Goal: Transaction & Acquisition: Purchase product/service

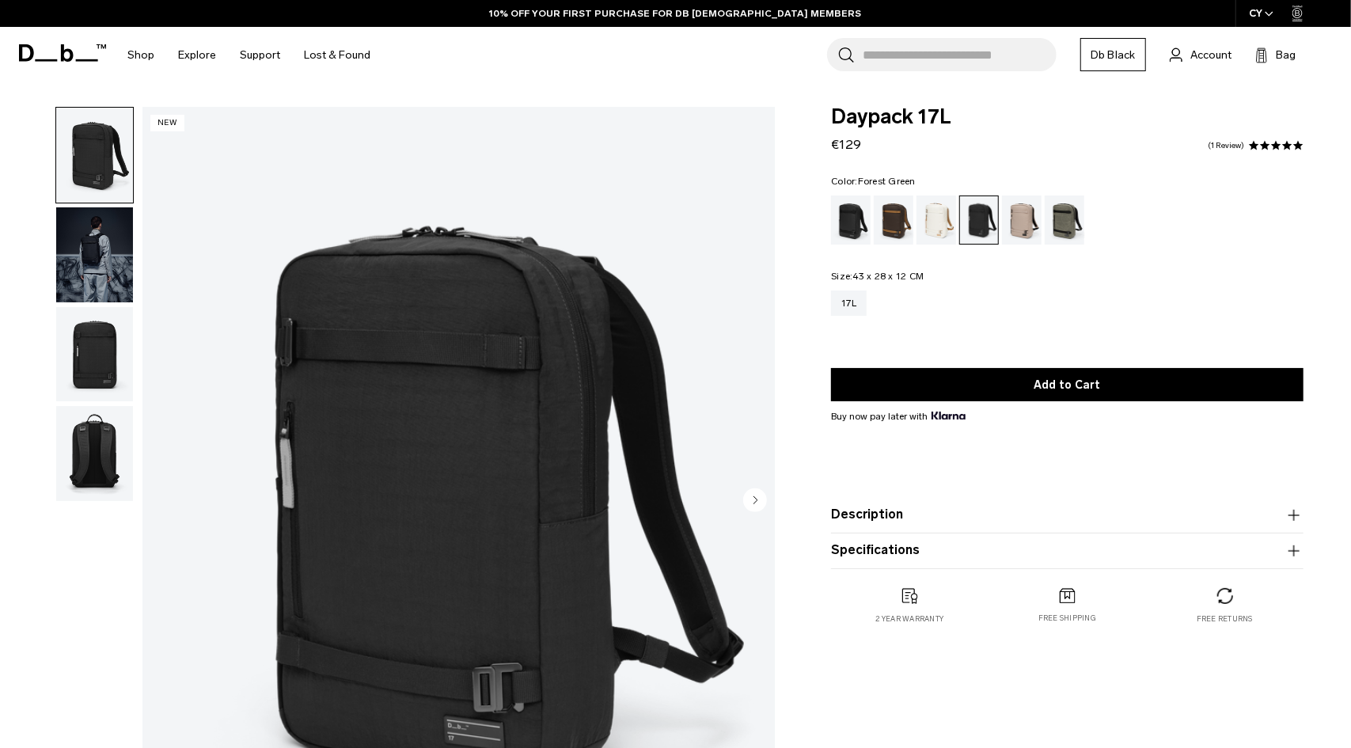
click at [1026, 238] on body "Skip to content BUY NOW, PAY LATER WITH [PERSON_NAME] 10% OFF YOUR FIRST PURCHA…" at bounding box center [675, 374] width 1351 height 748
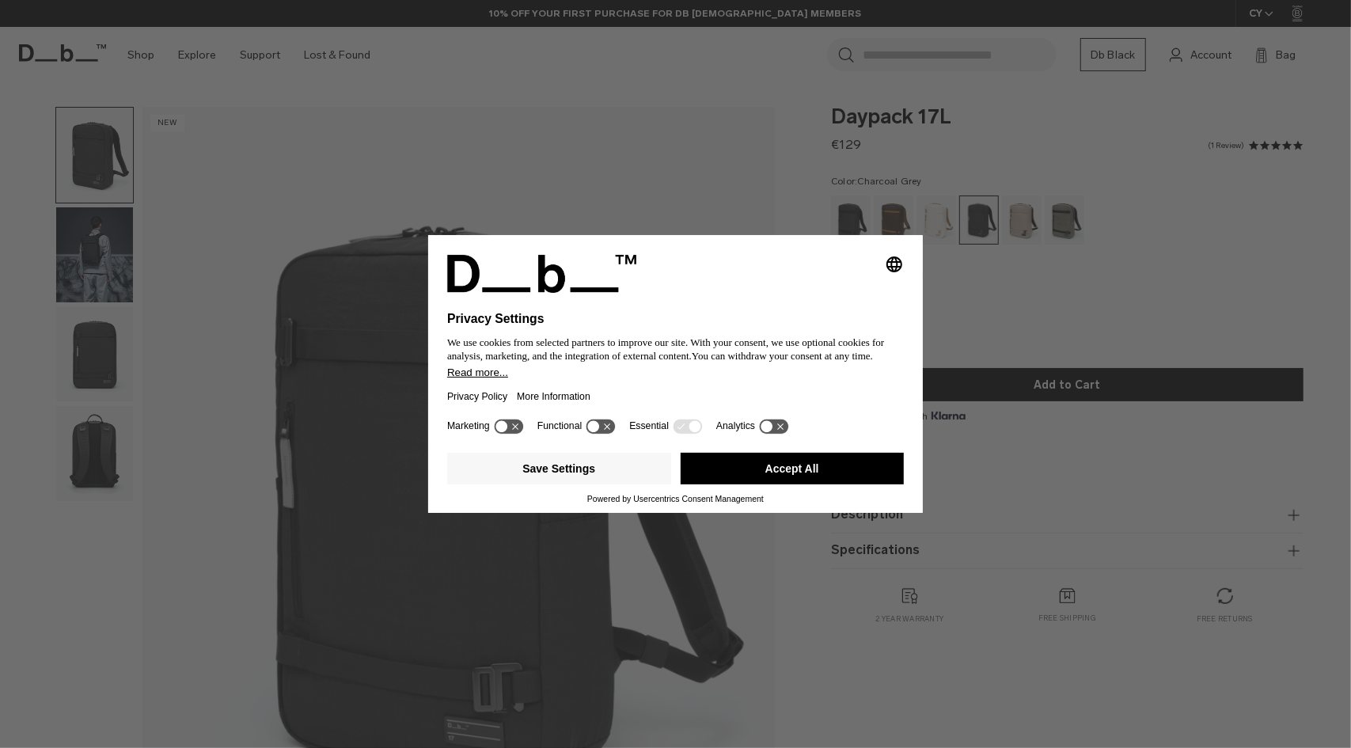
click at [816, 463] on button "Accept All" at bounding box center [793, 469] width 224 height 32
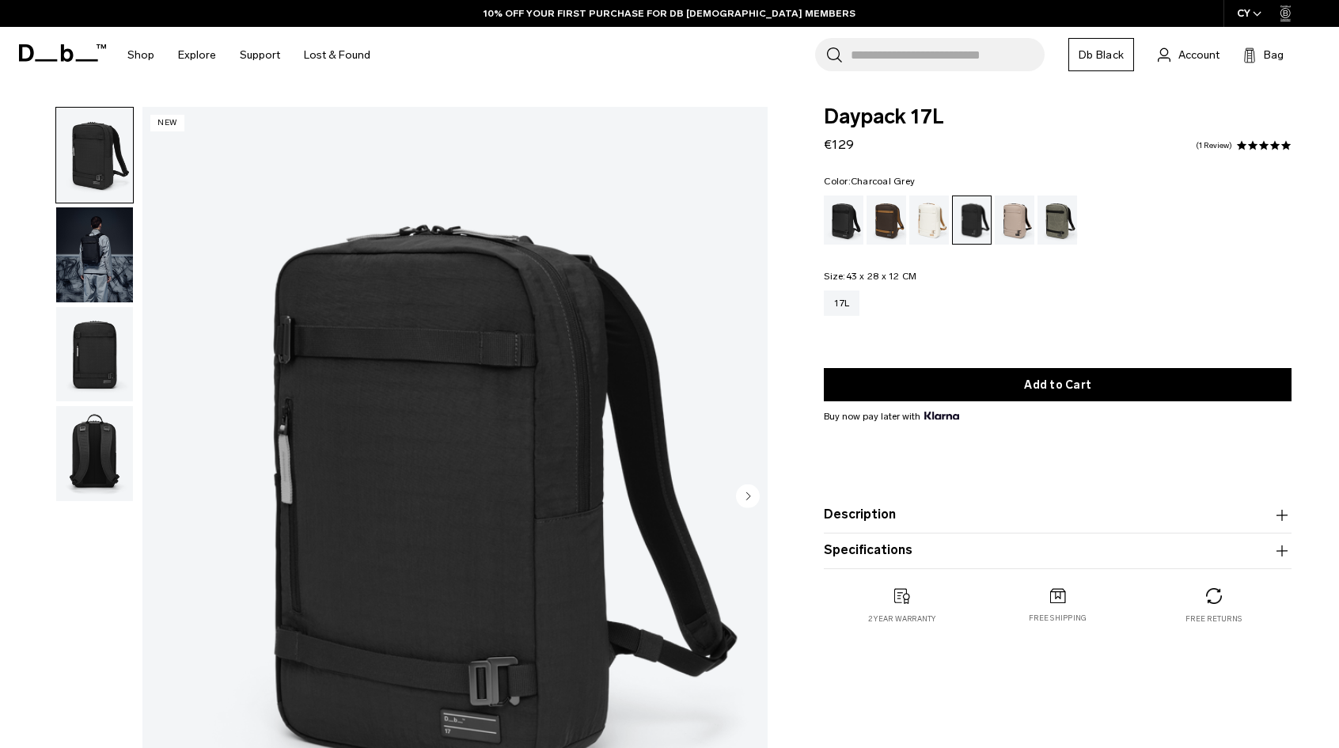
click at [491, 440] on img "1 / 4" at bounding box center [454, 497] width 625 height 781
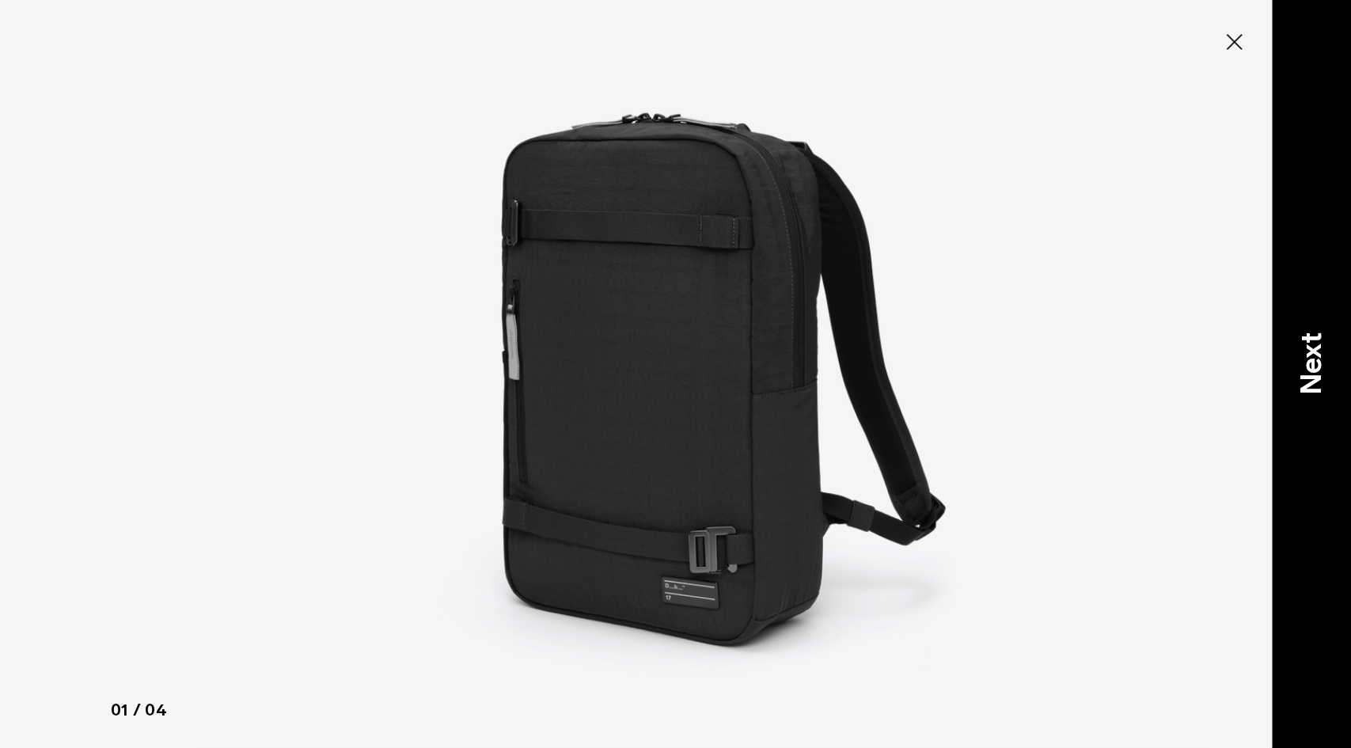
click at [1310, 377] on p "Next" at bounding box center [1311, 364] width 43 height 63
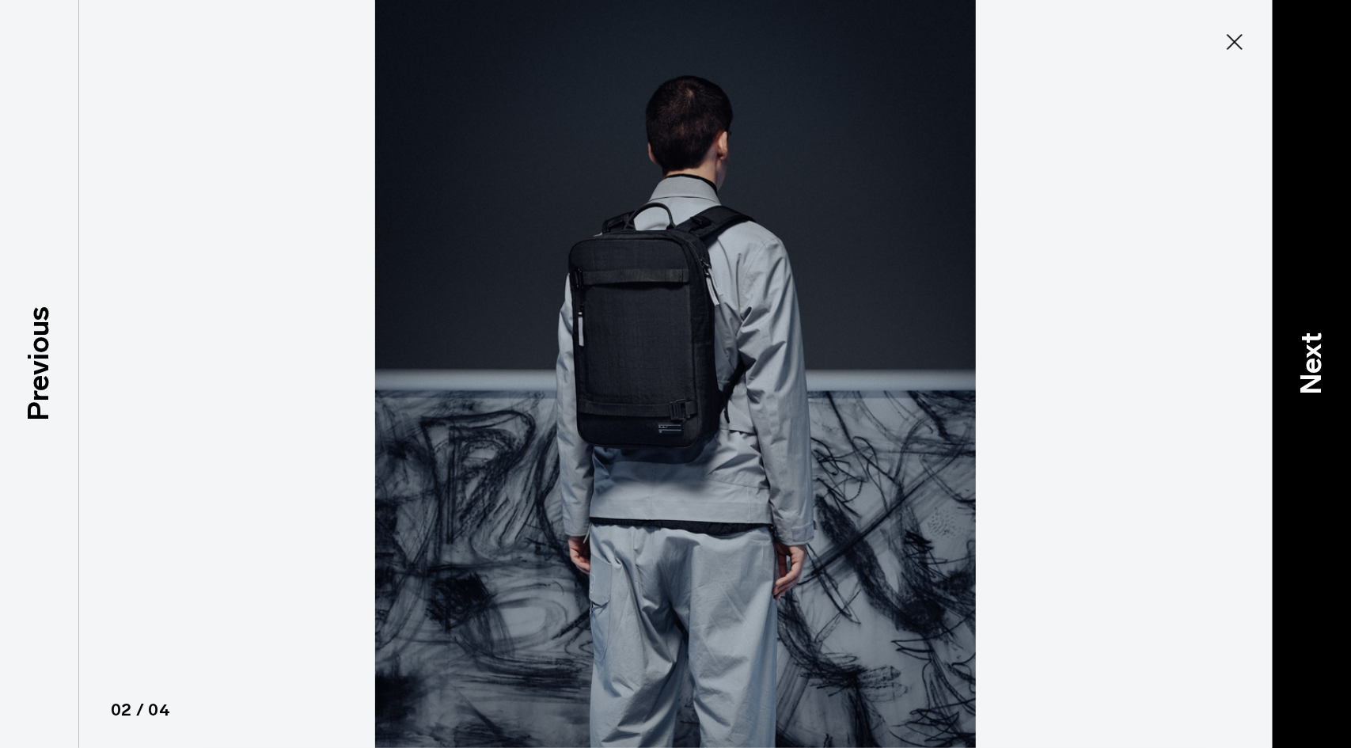
click at [1310, 377] on p "Next" at bounding box center [1311, 364] width 43 height 63
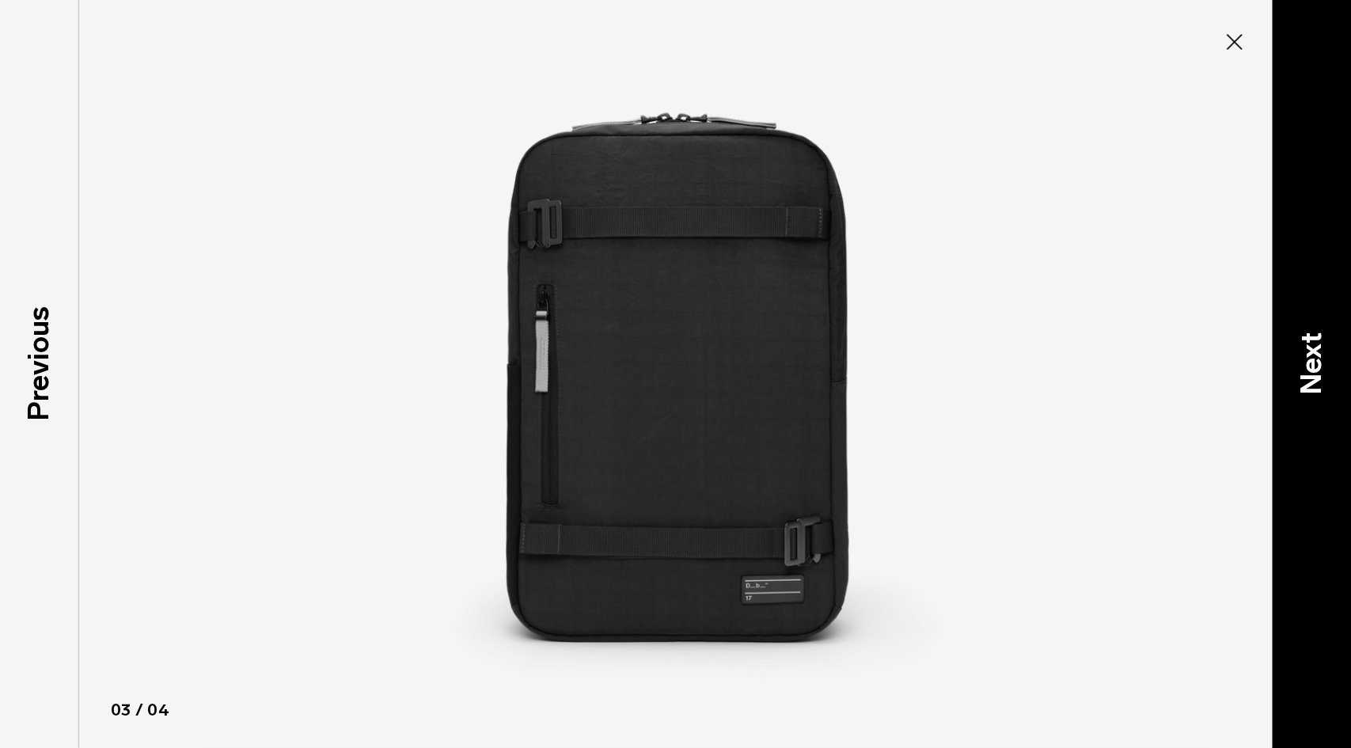
click at [1310, 377] on p "Next" at bounding box center [1311, 364] width 43 height 63
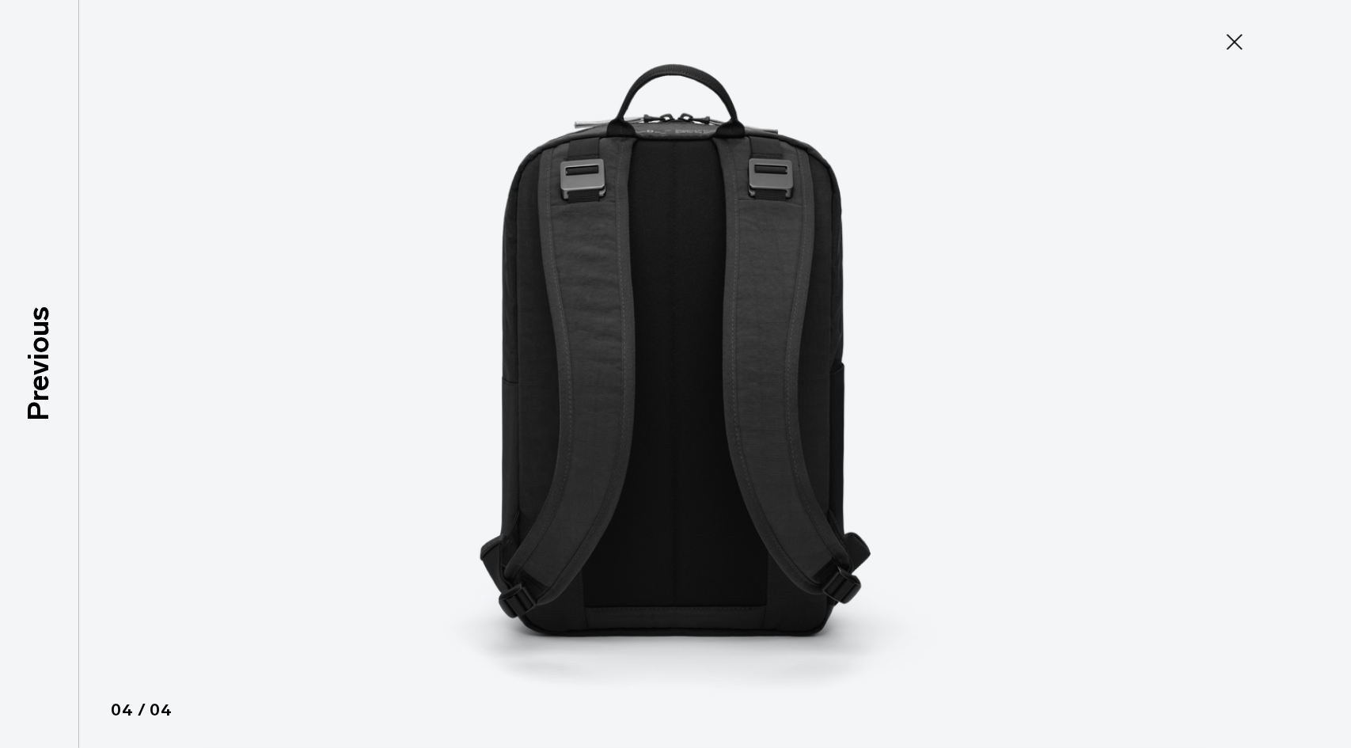
click at [1310, 377] on div at bounding box center [675, 374] width 1351 height 748
click at [1240, 45] on icon at bounding box center [1234, 41] width 25 height 25
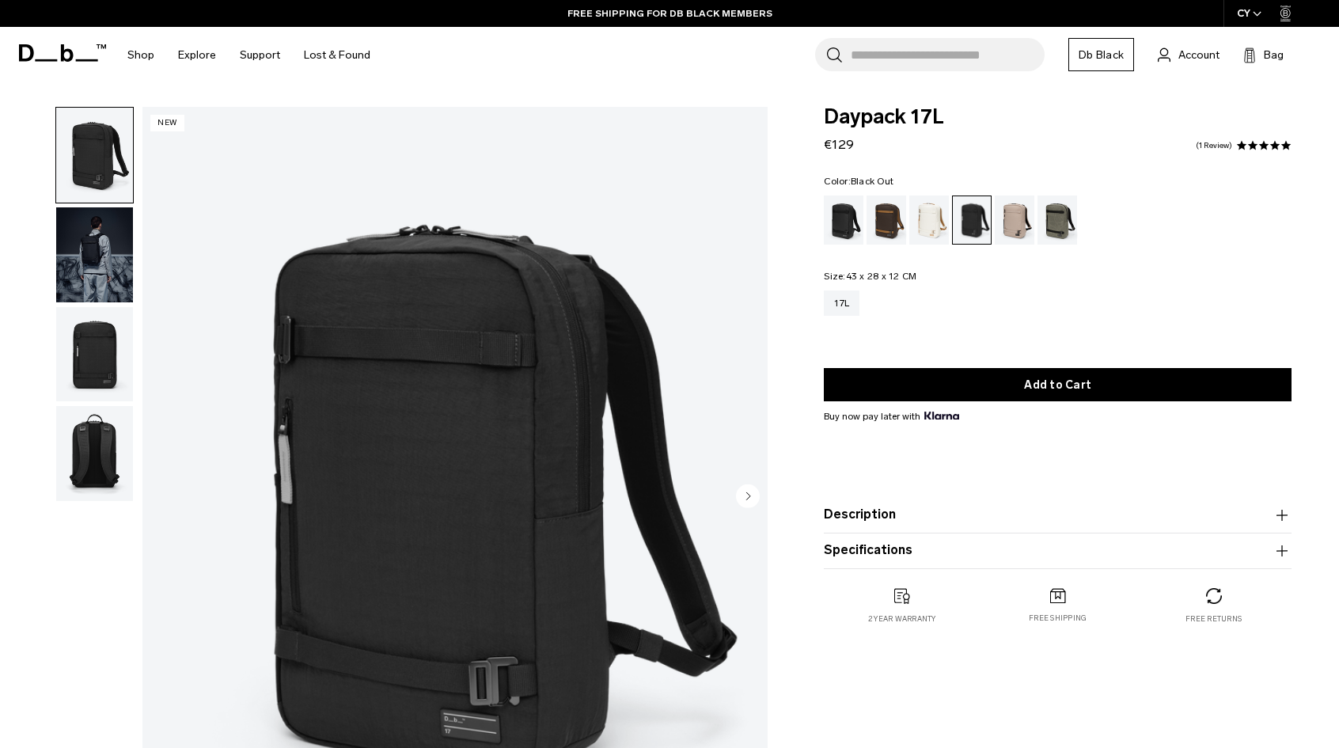
click at [854, 224] on div "Black Out" at bounding box center [844, 219] width 40 height 49
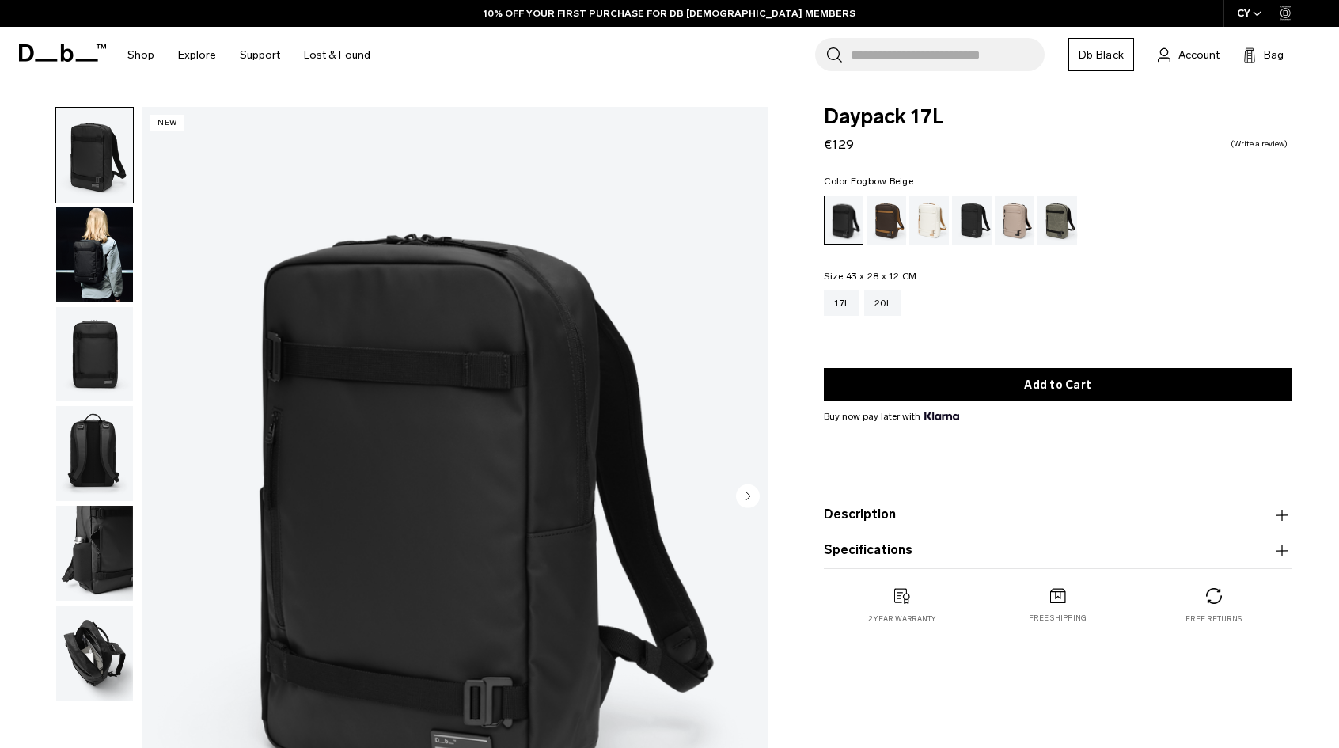
click at [1013, 221] on div "Fogbow Beige" at bounding box center [1015, 219] width 40 height 49
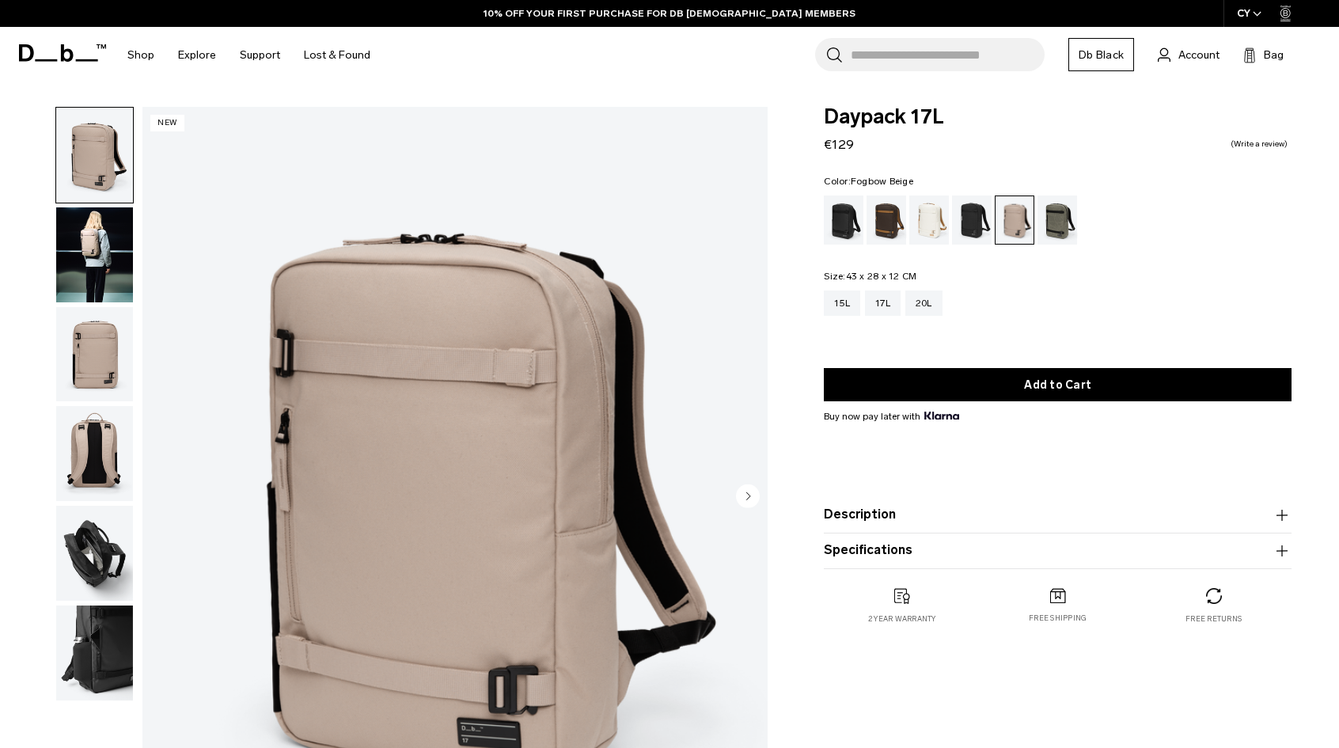
click at [749, 499] on circle "Next slide" at bounding box center [748, 496] width 24 height 24
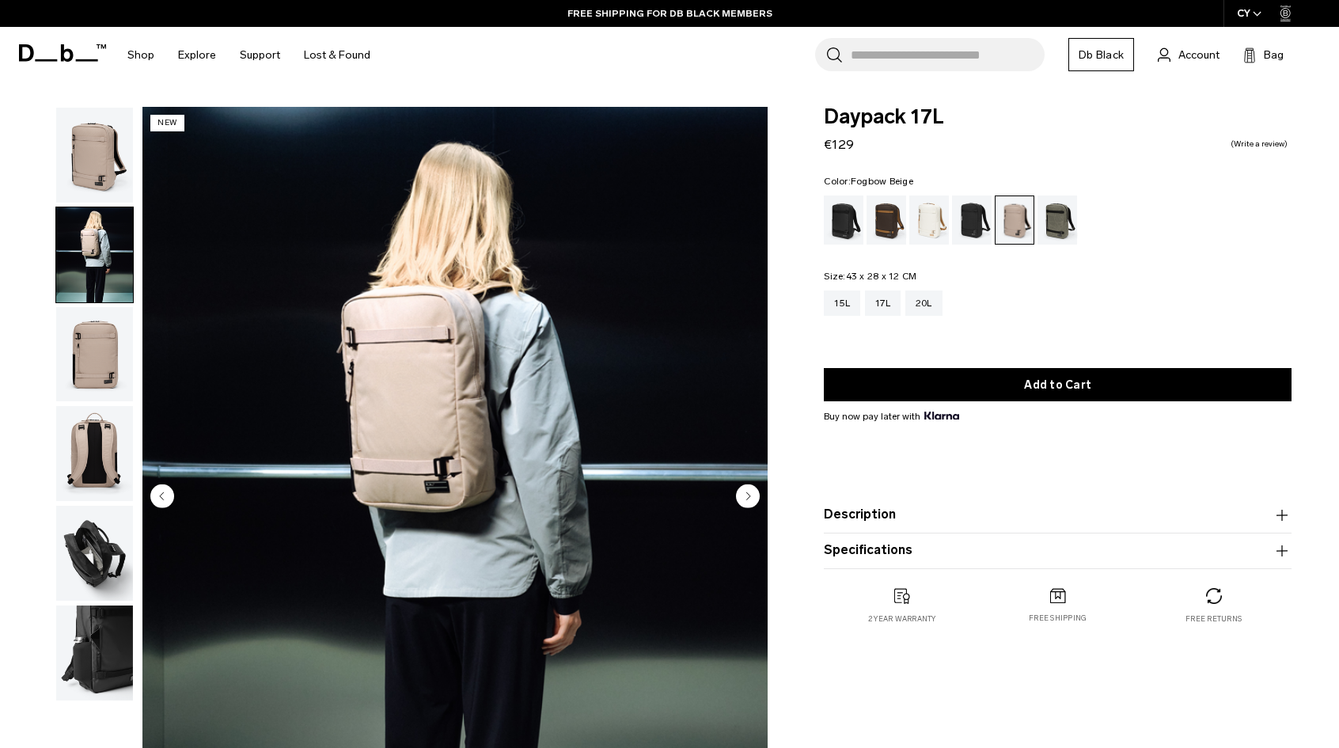
click at [749, 499] on circle "Next slide" at bounding box center [748, 496] width 24 height 24
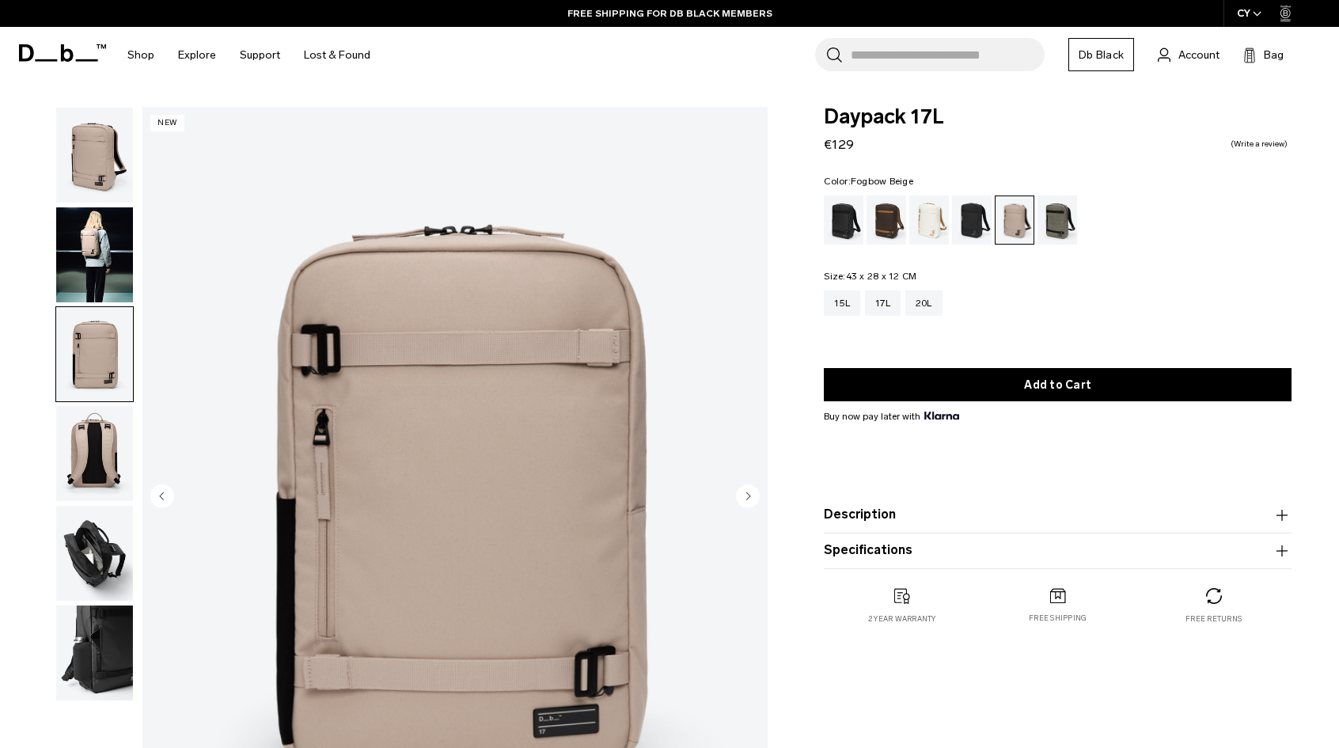
click at [749, 499] on circle "Next slide" at bounding box center [748, 496] width 24 height 24
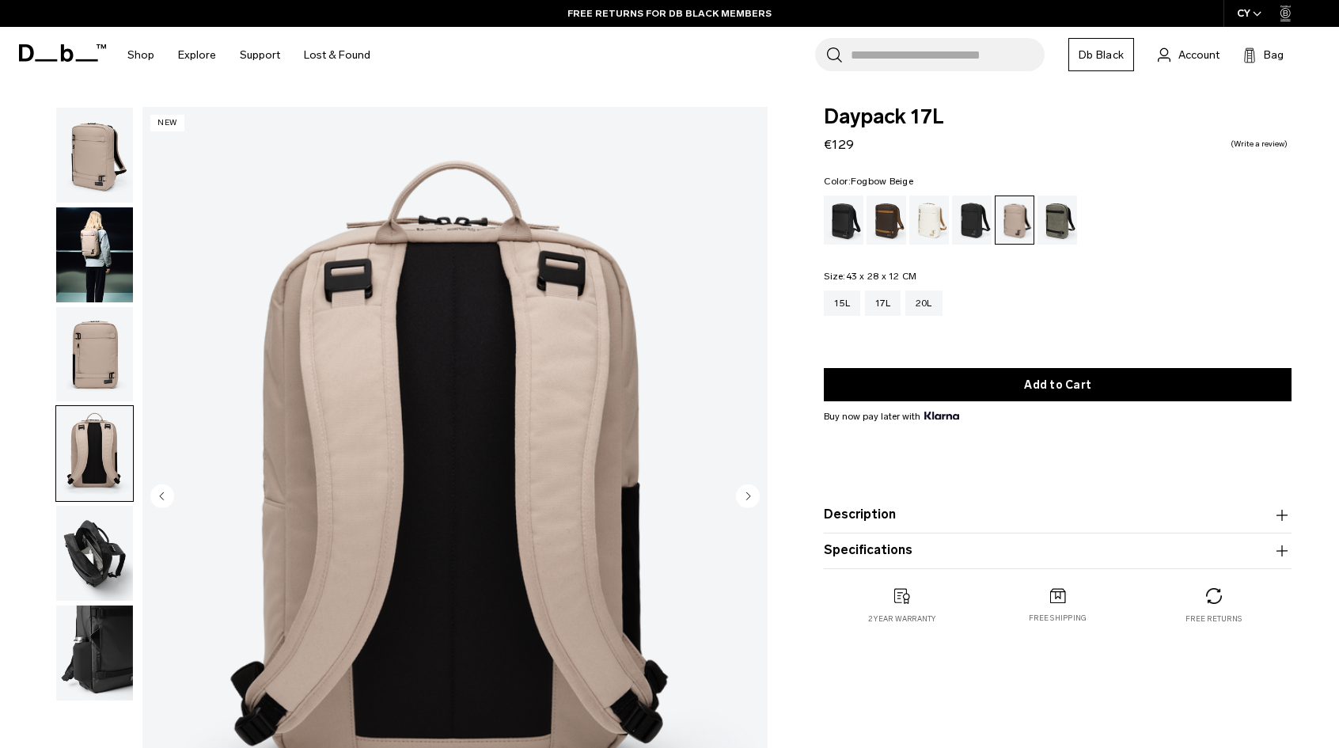
click at [749, 499] on circle "Next slide" at bounding box center [748, 496] width 24 height 24
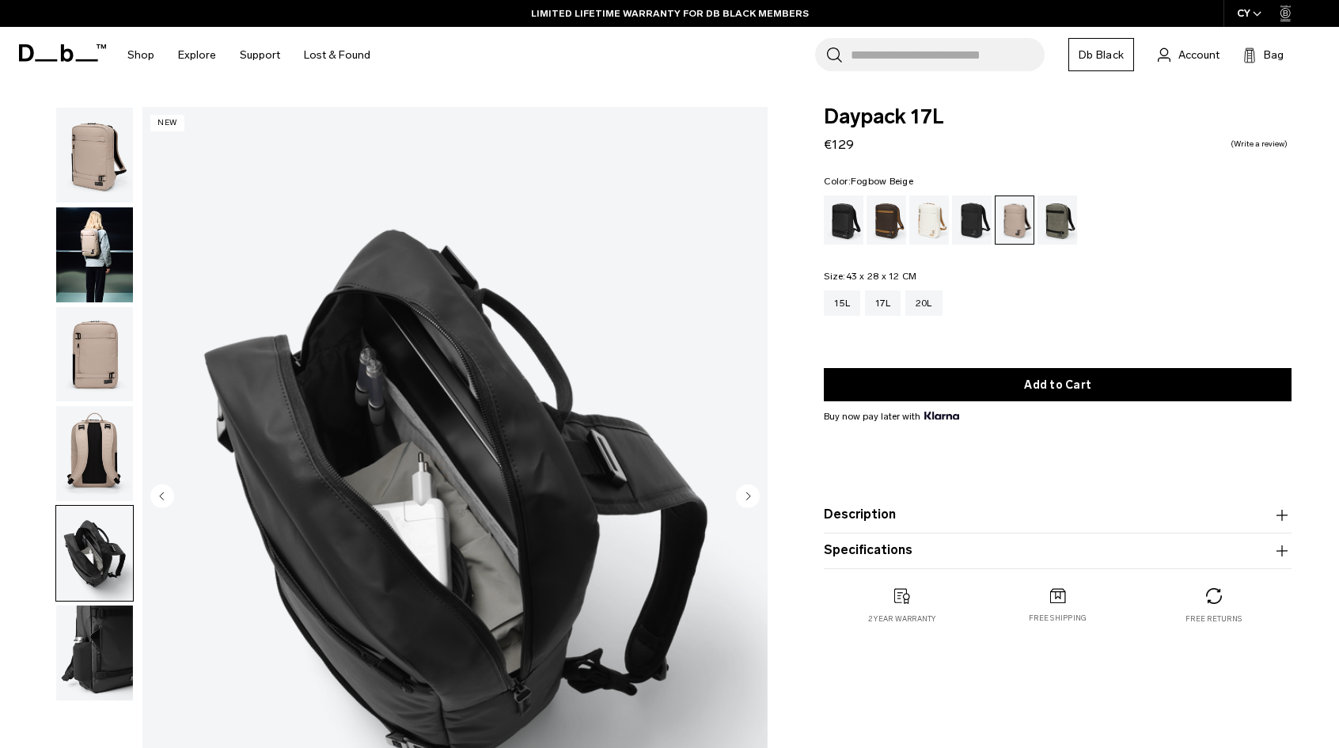
click at [749, 499] on circle "Next slide" at bounding box center [748, 496] width 24 height 24
